Goal: Task Accomplishment & Management: Manage account settings

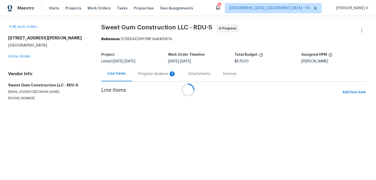
click at [151, 72] on div at bounding box center [188, 90] width 376 height 180
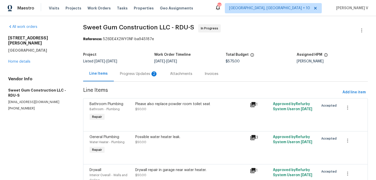
click at [139, 71] on div "Progress Updates 2" at bounding box center [139, 73] width 50 height 15
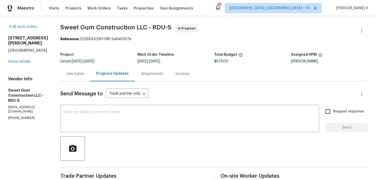
click at [84, 73] on div "Line Items" at bounding box center [74, 73] width 17 height 5
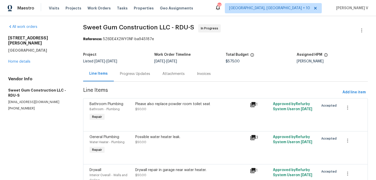
click at [137, 69] on div "Progress Updates" at bounding box center [135, 73] width 42 height 15
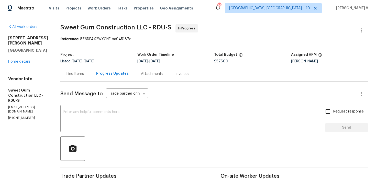
click at [89, 68] on div "Line Items" at bounding box center [75, 73] width 30 height 15
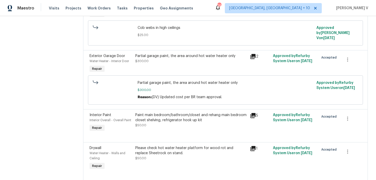
scroll to position [228, 0]
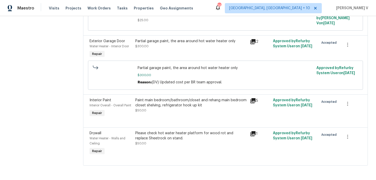
click at [195, 114] on div "Paint main bedroom/bathroom/closet and rehang main bedroom closet shelving, ref…" at bounding box center [191, 108] width 115 height 24
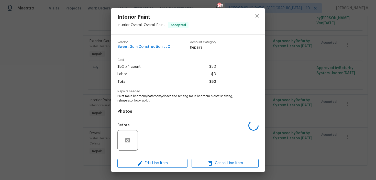
scroll to position [34, 0]
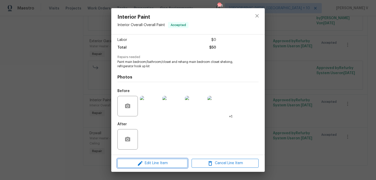
click at [154, 164] on span "Edit Line Item" at bounding box center [152, 163] width 67 height 6
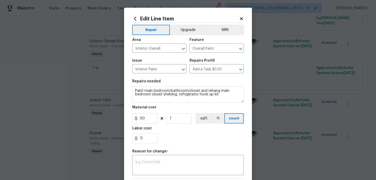
click at [141, 126] on section "Repairs needed Paint main bedroom/bathroom/closet and rehang main bedroom close…" at bounding box center [187, 111] width 111 height 70
click at [143, 124] on section "Repairs needed Paint main bedroom/bathroom/closet and rehang main bedroom close…" at bounding box center [187, 111] width 111 height 70
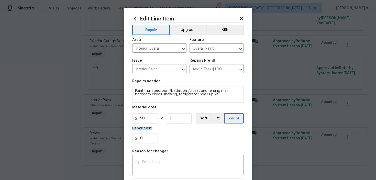
click at [143, 124] on section "Repairs needed Paint main bedroom/bathroom/closet and rehang main bedroom close…" at bounding box center [187, 111] width 111 height 70
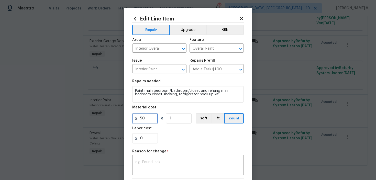
click at [150, 119] on input "50" at bounding box center [145, 118] width 26 height 10
click at [143, 120] on input "50" at bounding box center [145, 118] width 26 height 10
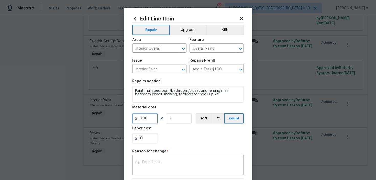
type input "700"
click at [173, 163] on textarea at bounding box center [187, 165] width 105 height 11
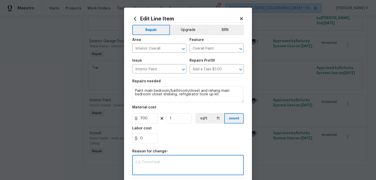
paste textarea "(DV) Updated cost per BR team approval."
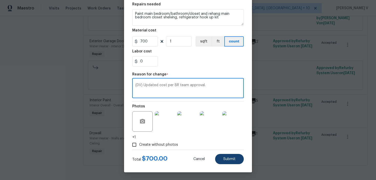
type textarea "(DV) Updated cost per BR team approval."
click at [228, 163] on button "Submit" at bounding box center [229, 159] width 29 height 10
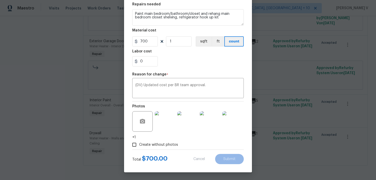
type input "50"
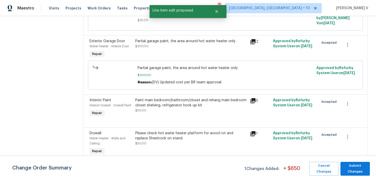
scroll to position [0, 0]
click at [353, 172] on span "Submit Changes" at bounding box center [355, 169] width 24 height 12
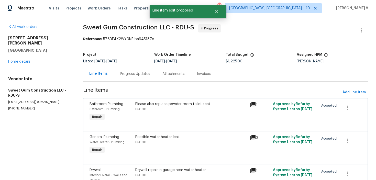
click at [131, 72] on div "Progress Updates" at bounding box center [135, 73] width 30 height 5
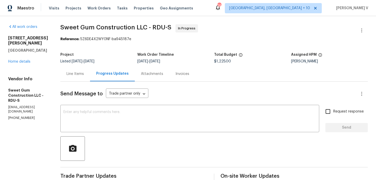
click at [90, 70] on div "Line Items" at bounding box center [75, 73] width 30 height 15
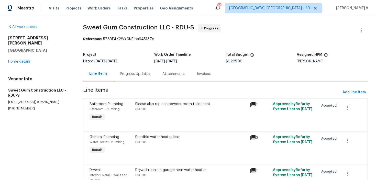
click at [140, 75] on div "Progress Updates" at bounding box center [135, 73] width 30 height 5
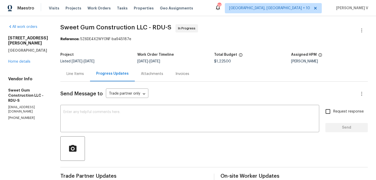
click at [83, 74] on div "Line Items" at bounding box center [74, 73] width 17 height 5
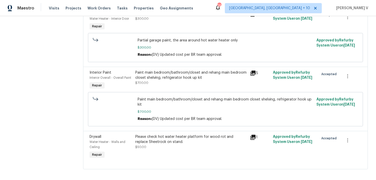
scroll to position [251, 0]
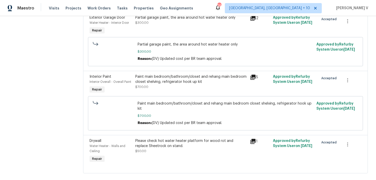
click at [172, 138] on div "Please check hot water heater platform for wood rot and replace Sheetrock on st…" at bounding box center [190, 143] width 111 height 10
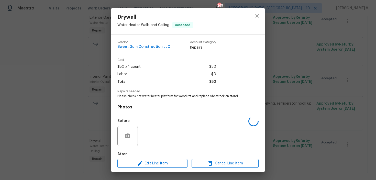
scroll to position [30, 0]
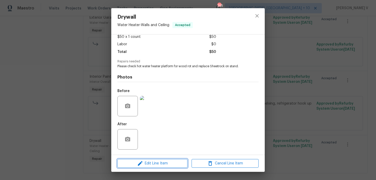
click at [145, 160] on button "Edit Line Item" at bounding box center [152, 163] width 70 height 9
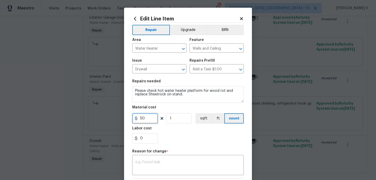
click at [144, 115] on input "50" at bounding box center [145, 118] width 26 height 10
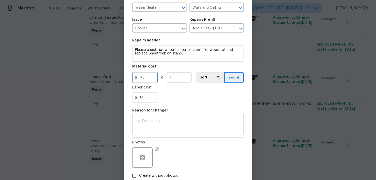
scroll to position [61, 0]
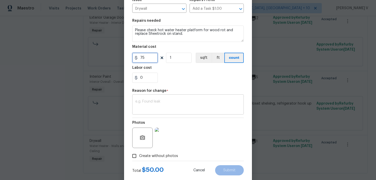
type input "75"
click at [152, 106] on textarea at bounding box center [187, 105] width 105 height 11
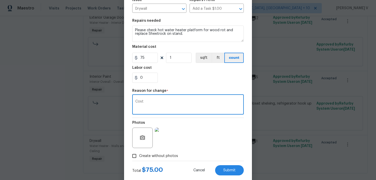
click at [156, 103] on textarea "Cost" at bounding box center [187, 105] width 105 height 11
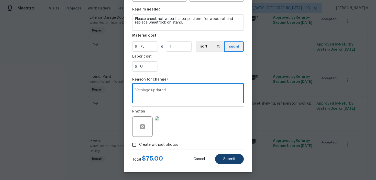
type textarea "Verbiage updated"
click at [225, 161] on span "Submit" at bounding box center [229, 159] width 12 height 4
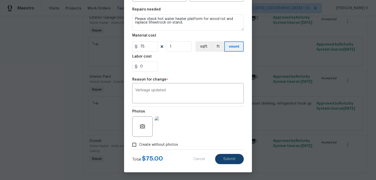
type input "50"
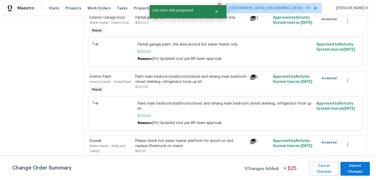
scroll to position [0, 0]
click at [348, 167] on span "Submit Changes" at bounding box center [355, 169] width 24 height 12
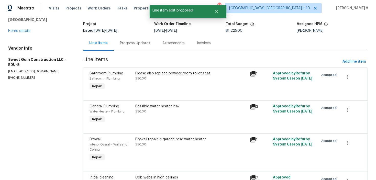
scroll to position [34, 0]
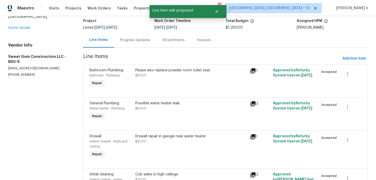
click at [164, 150] on div "Drywall repair in garage near water heater. $50.00" at bounding box center [191, 146] width 115 height 29
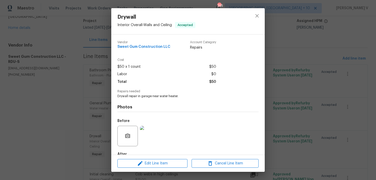
click at [95, 136] on div "Drywall Interior Overall - Walls and Ceiling Accepted Vendor Sweet Gum Construc…" at bounding box center [188, 90] width 376 height 180
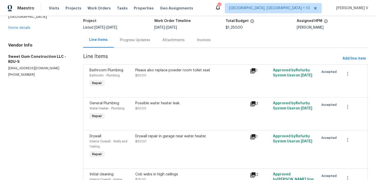
scroll to position [62, 0]
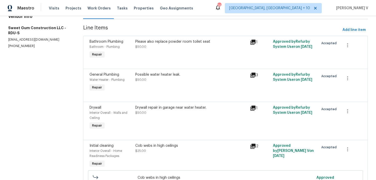
click at [155, 152] on div "Cob webs in high ceilings $25.00" at bounding box center [190, 148] width 111 height 10
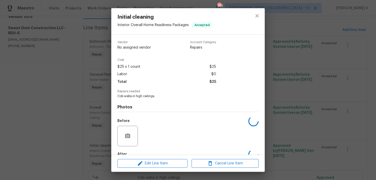
scroll to position [30, 0]
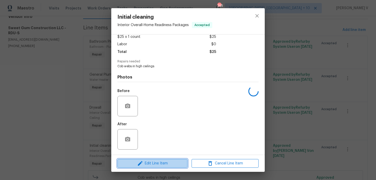
click at [146, 164] on span "Edit Line Item" at bounding box center [152, 163] width 67 height 6
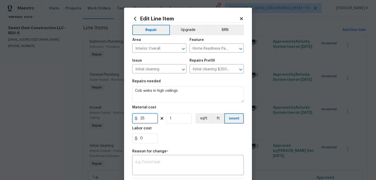
click at [143, 116] on input "25" at bounding box center [145, 118] width 26 height 10
type input "50"
click at [178, 170] on textarea at bounding box center [187, 165] width 105 height 11
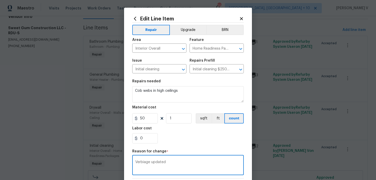
scroll to position [72, 0]
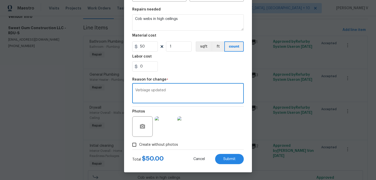
type textarea "Verbiage updated"
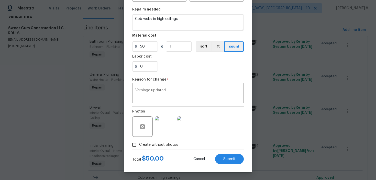
click at [225, 148] on div "Create without photos" at bounding box center [187, 145] width 111 height 10
click at [228, 162] on button "Submit" at bounding box center [229, 159] width 29 height 10
type input "25"
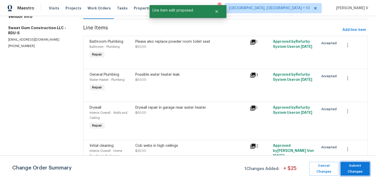
click at [358, 166] on span "Submit Changes" at bounding box center [355, 169] width 24 height 12
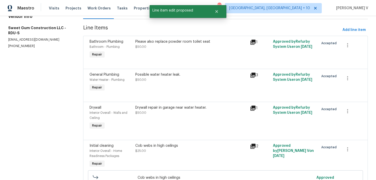
scroll to position [0, 0]
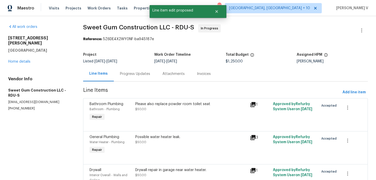
click at [114, 77] on div "Progress Updates" at bounding box center [135, 73] width 42 height 15
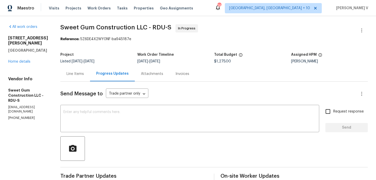
click at [87, 71] on div "Line Items" at bounding box center [75, 73] width 30 height 15
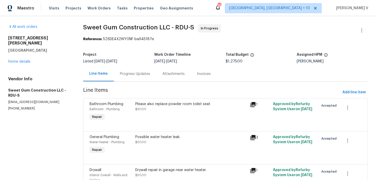
click at [137, 74] on div "Progress Updates" at bounding box center [135, 73] width 30 height 5
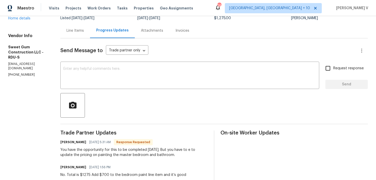
scroll to position [61, 0]
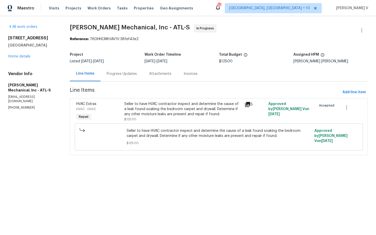
click at [128, 78] on div "Progress Updates" at bounding box center [121, 73] width 42 height 15
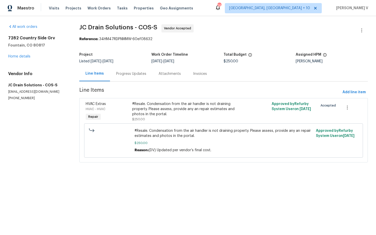
click at [136, 78] on div "Progress Updates" at bounding box center [131, 73] width 42 height 15
